Goal: Information Seeking & Learning: Learn about a topic

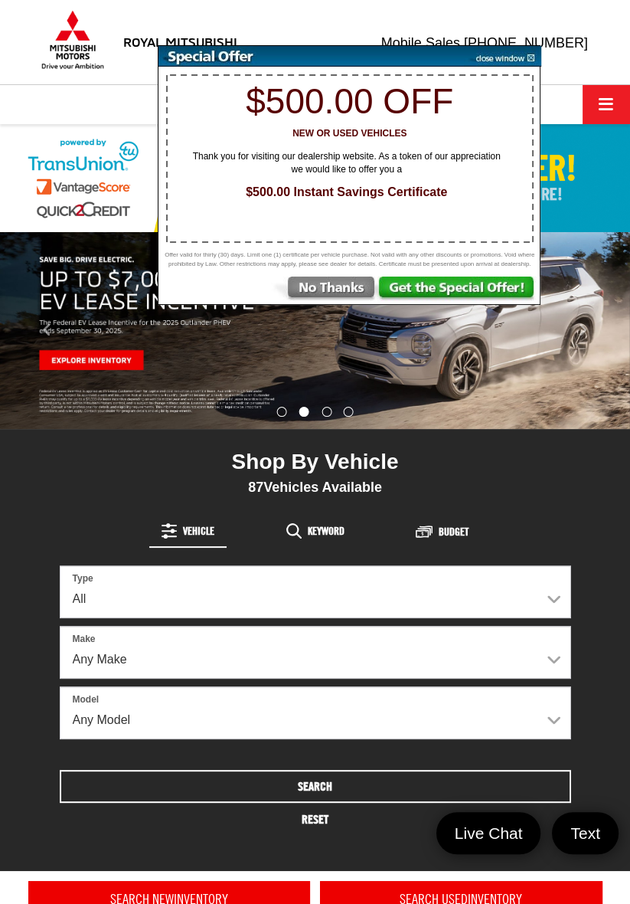
click at [347, 287] on img at bounding box center [324, 291] width 106 height 28
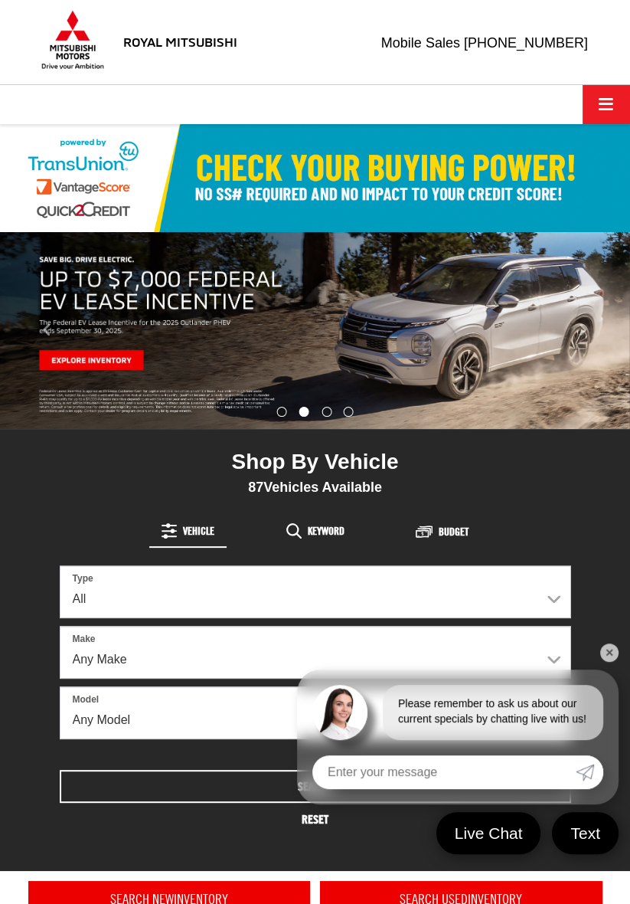
click at [123, 352] on img "carousel slide number 2 of 4" at bounding box center [315, 330] width 630 height 197
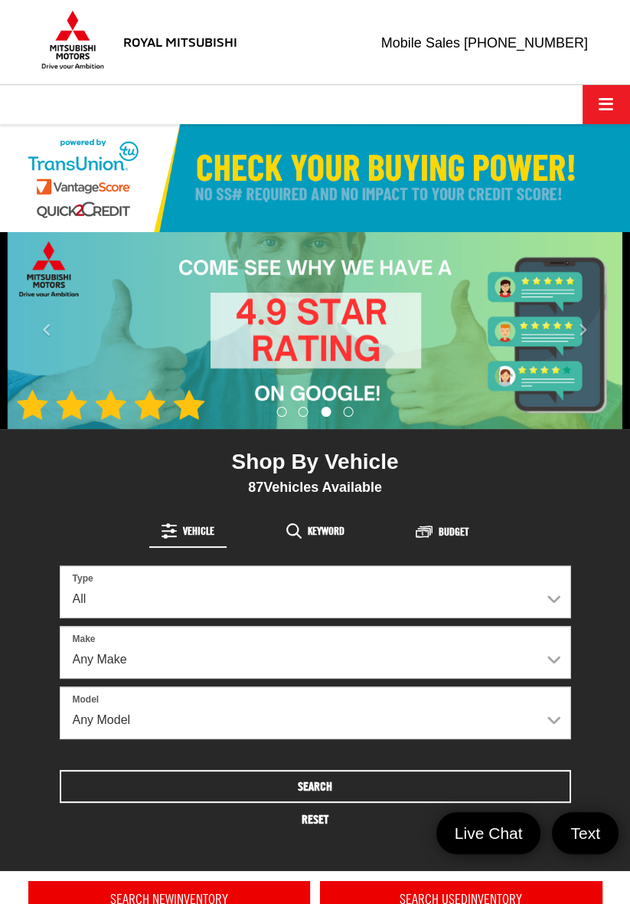
click at [627, 235] on img "carousel slide number 3 of 4" at bounding box center [315, 330] width 630 height 197
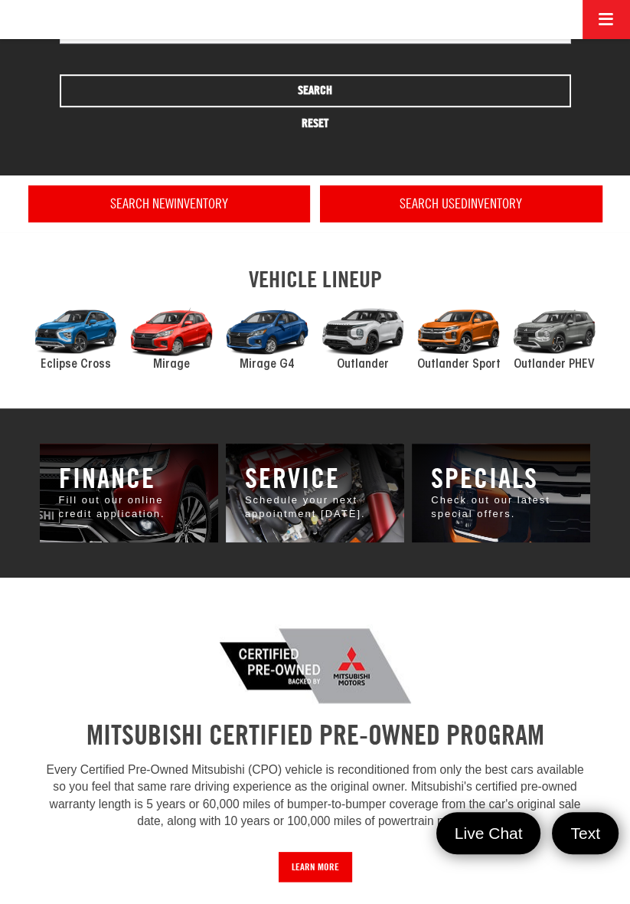
scroll to position [674, 0]
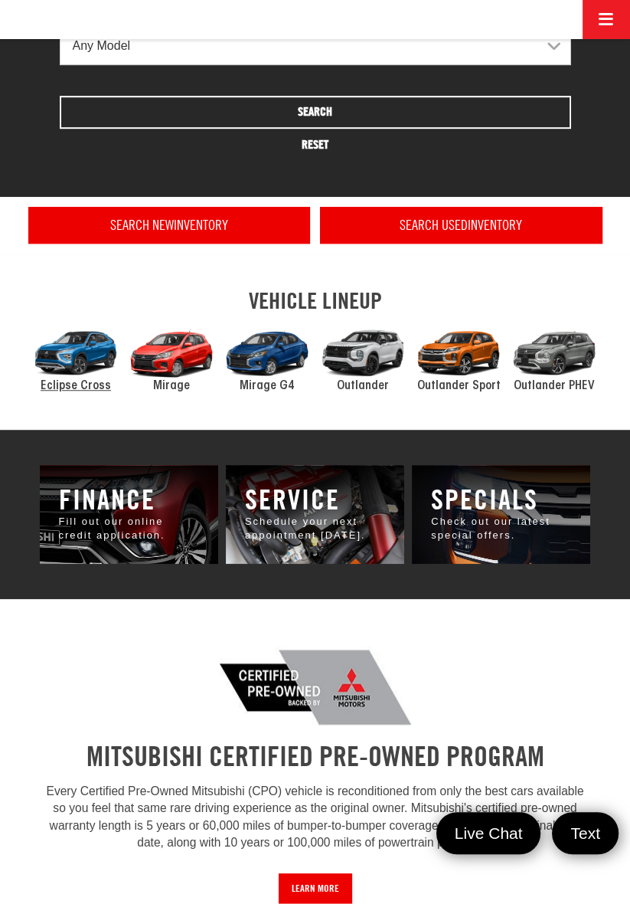
click at [83, 371] on div "2024 Mitsubishi Eclipse Cross" at bounding box center [76, 353] width 96 height 64
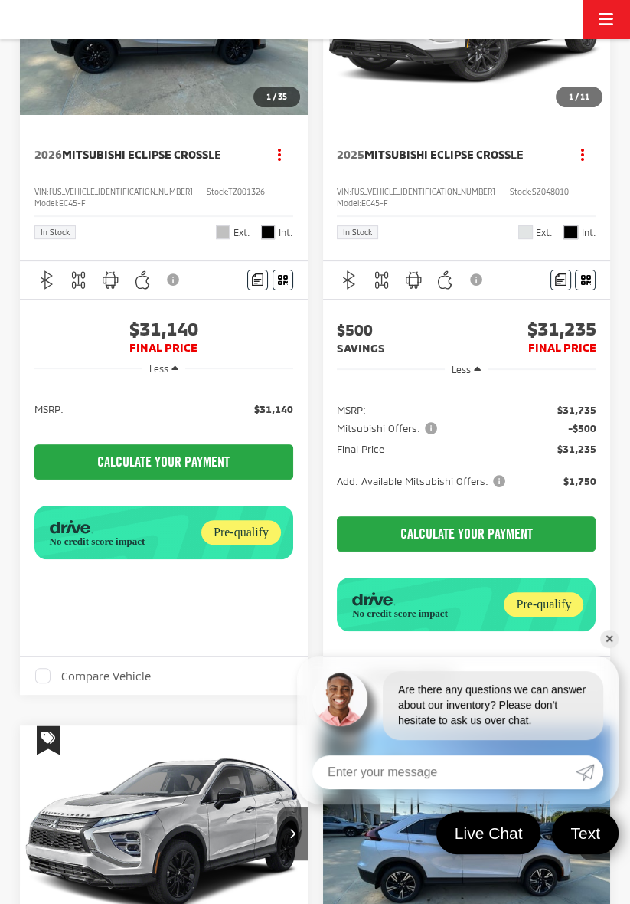
scroll to position [260, 0]
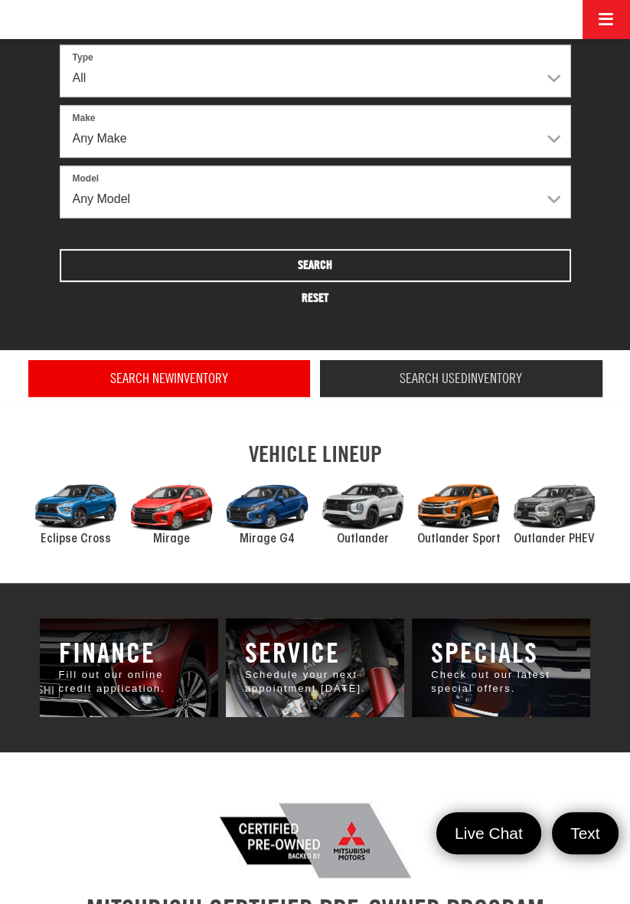
click at [553, 368] on link "Search Used Inventory" at bounding box center [461, 378] width 283 height 37
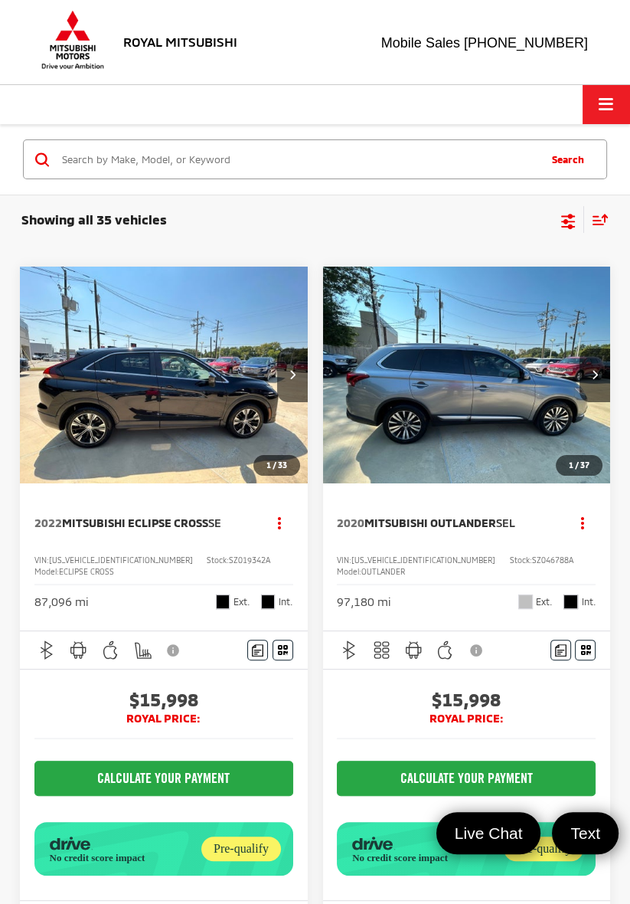
click at [257, 399] on img "2022 Mitsubishi Eclipse Cross SE 0" at bounding box center [164, 376] width 290 height 218
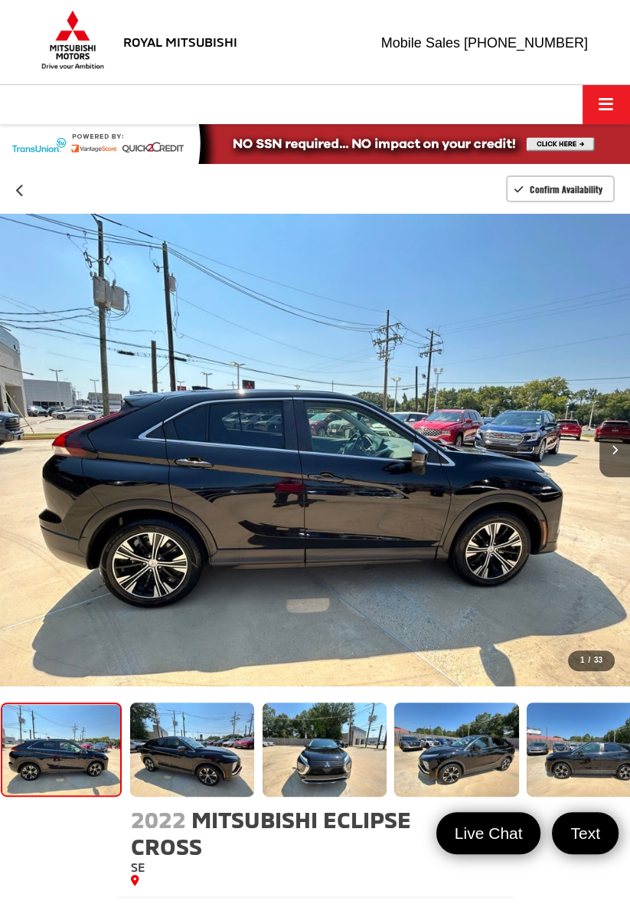
click at [614, 452] on icon "Next image" at bounding box center [615, 450] width 6 height 10
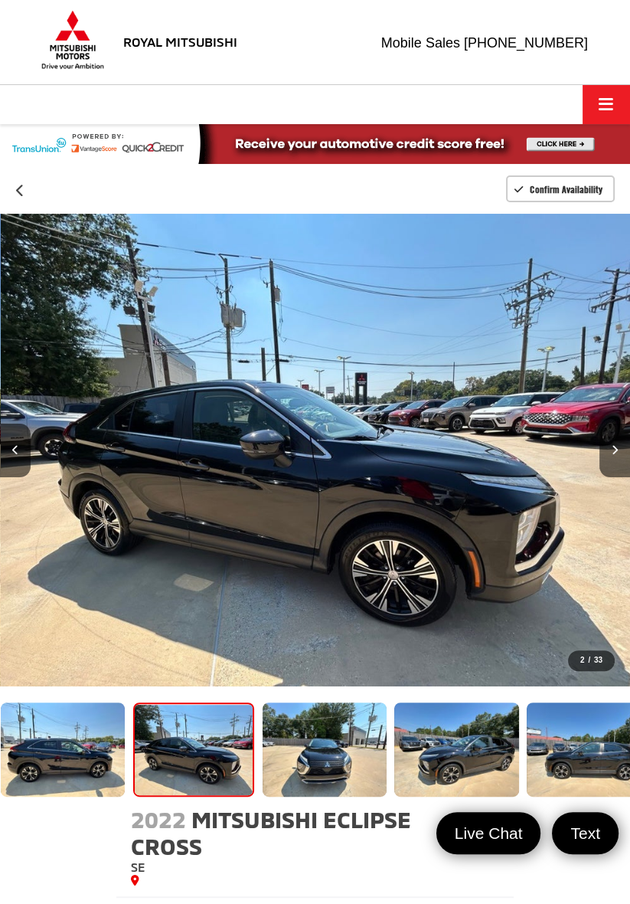
click at [611, 457] on button "Next image" at bounding box center [615, 451] width 31 height 54
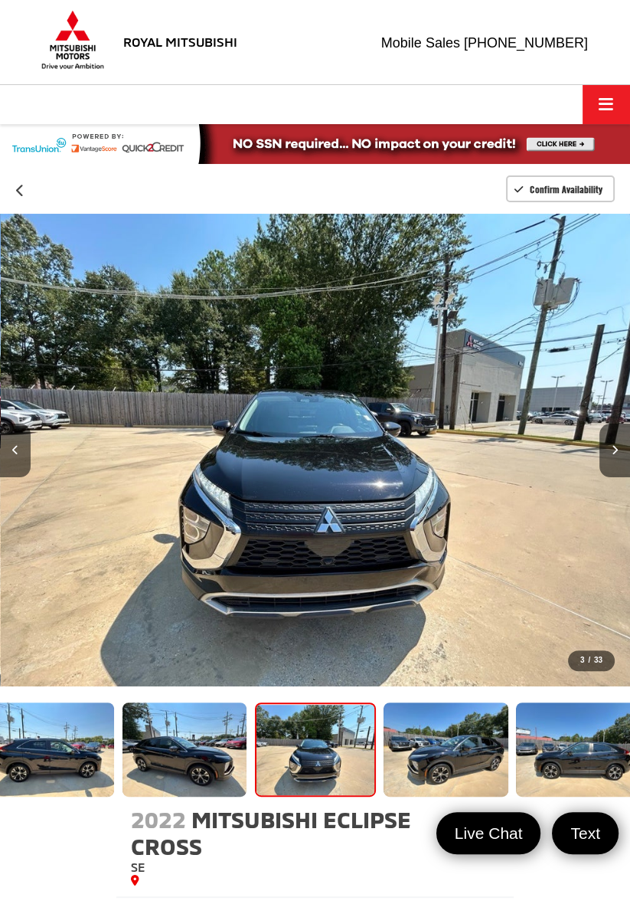
click at [613, 453] on icon "Next image" at bounding box center [615, 450] width 6 height 10
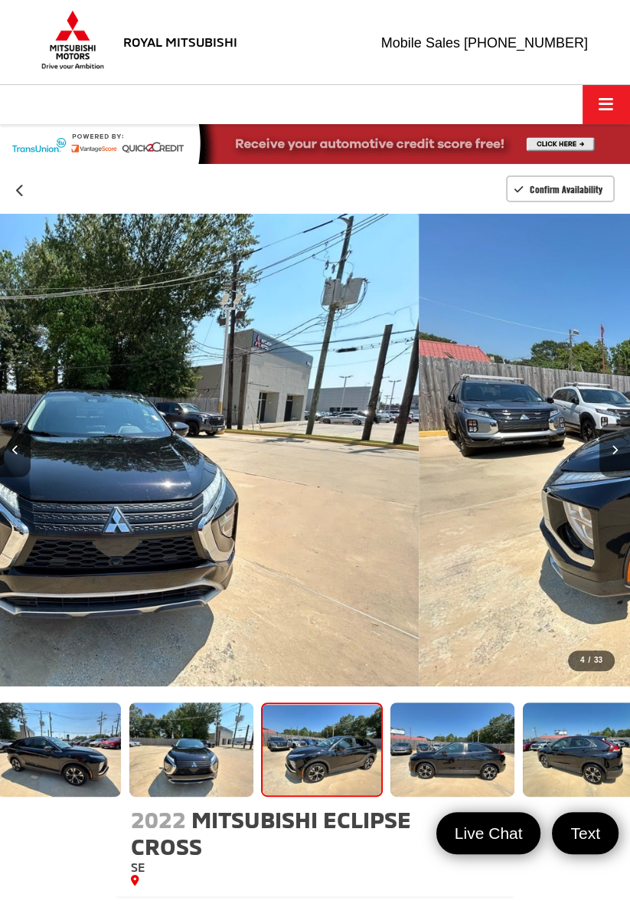
scroll to position [0, 142]
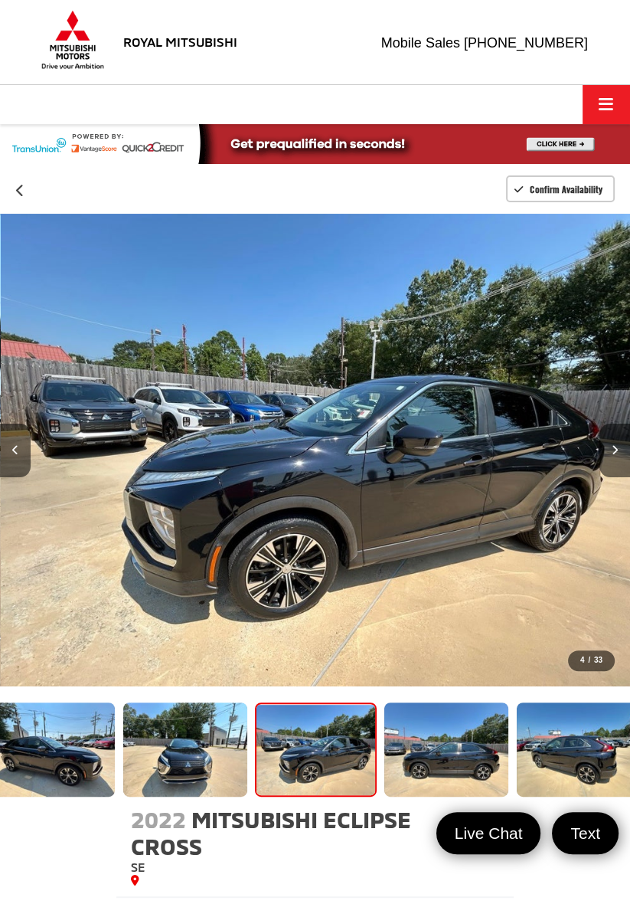
click at [611, 456] on button "Next image" at bounding box center [615, 451] width 31 height 54
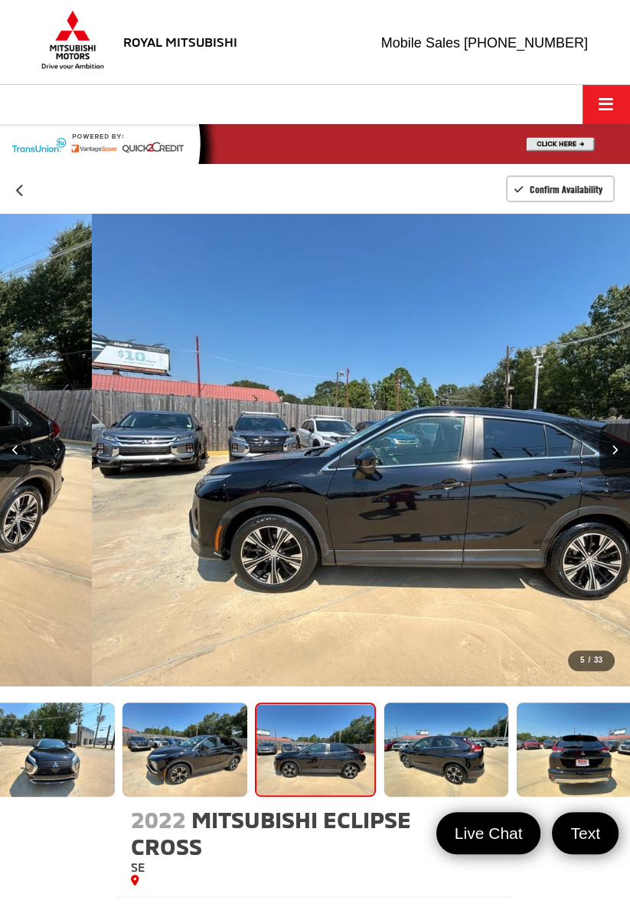
scroll to position [0, 2521]
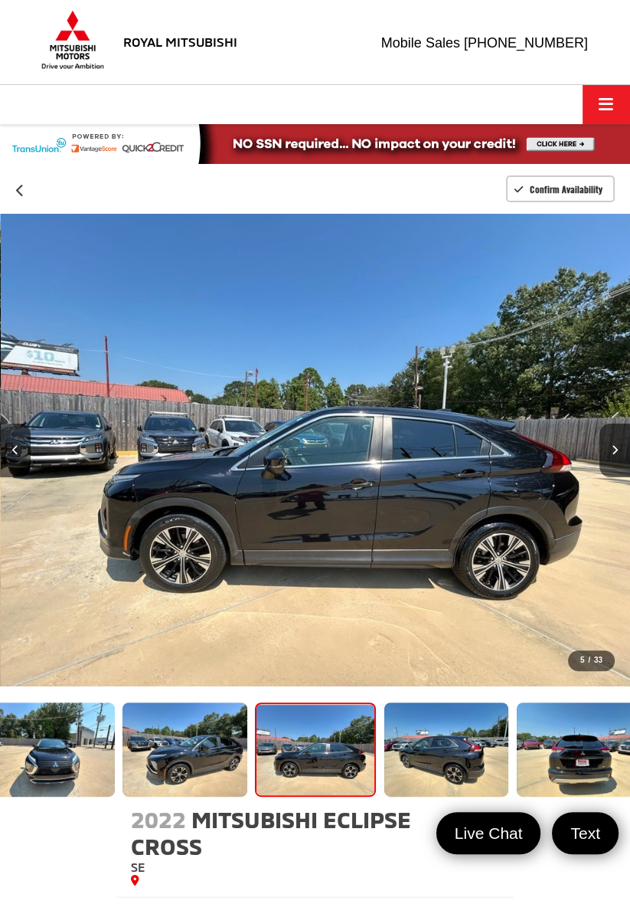
click at [616, 442] on button "Next image" at bounding box center [615, 451] width 31 height 54
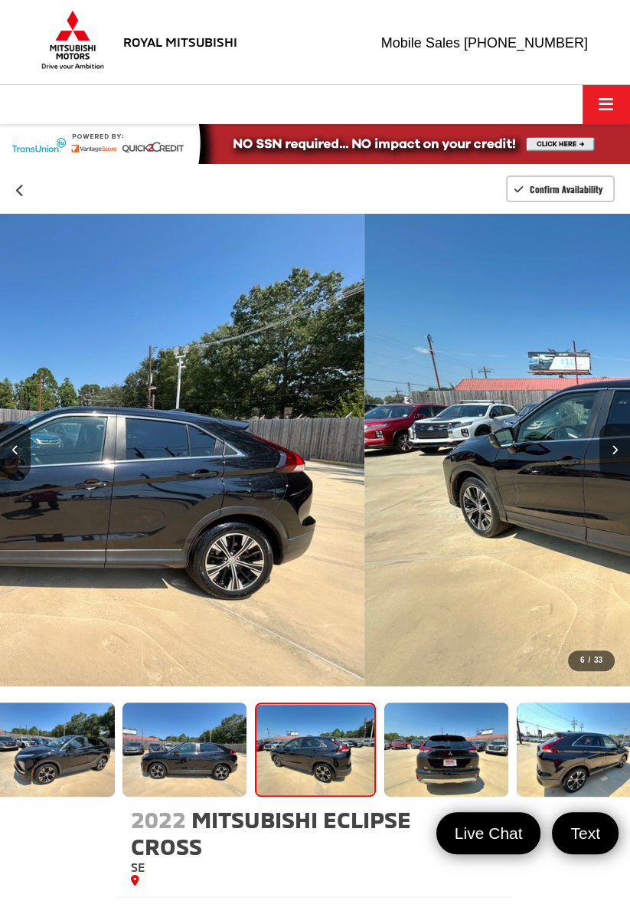
scroll to position [0, 407]
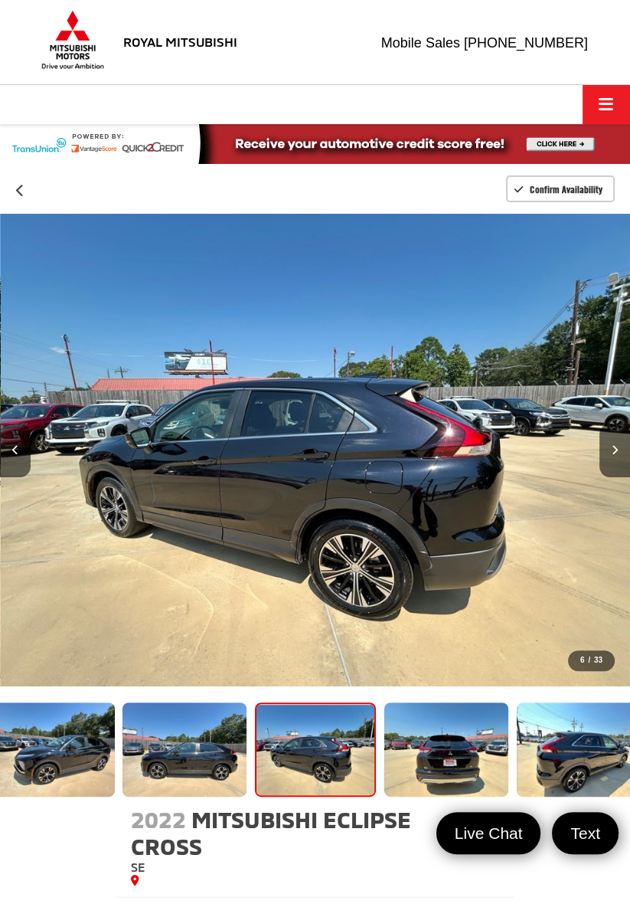
click at [607, 457] on button "Next image" at bounding box center [615, 451] width 31 height 54
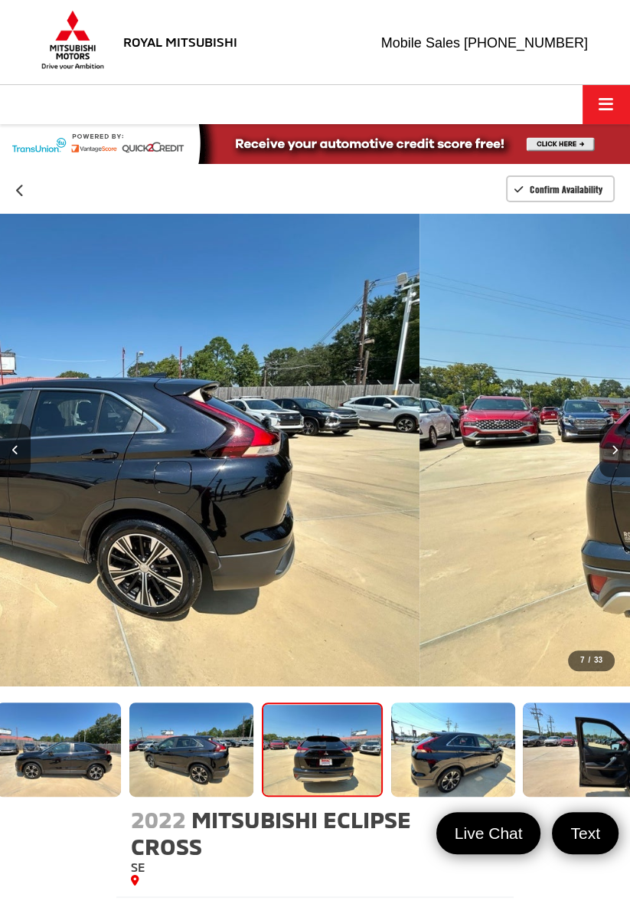
scroll to position [0, 540]
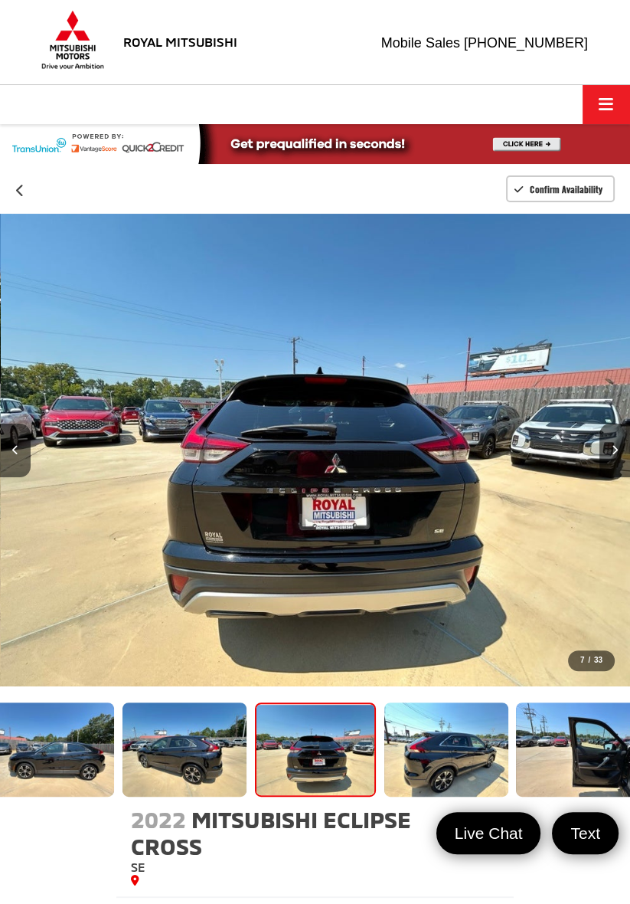
click at [608, 453] on button "Next image" at bounding box center [615, 451] width 31 height 54
